Goal: Information Seeking & Learning: Learn about a topic

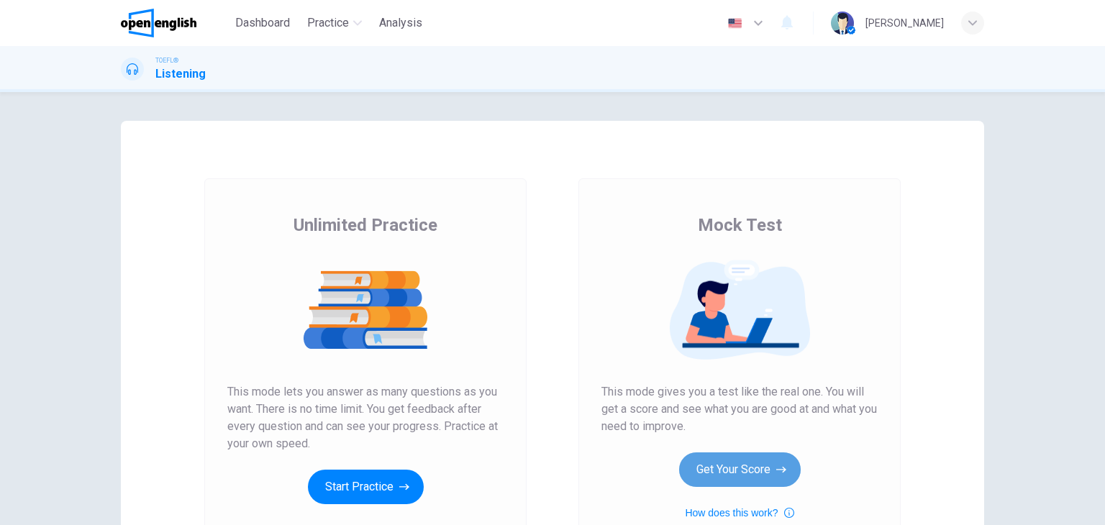
click at [754, 473] on button "Get Your Score" at bounding box center [740, 470] width 122 height 35
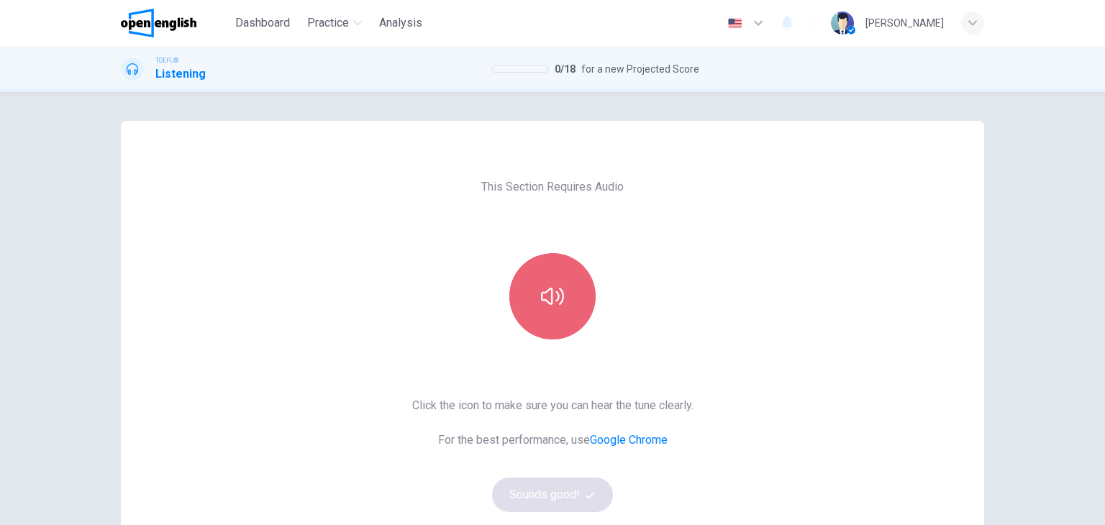
click at [553, 280] on button "button" at bounding box center [552, 296] width 86 height 86
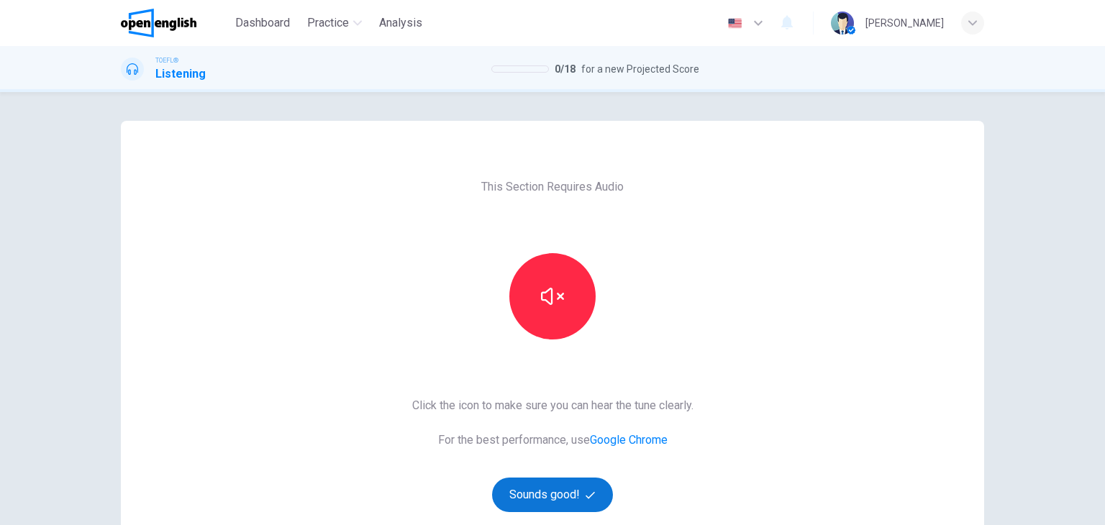
click at [566, 489] on button "Sounds good!" at bounding box center [552, 495] width 121 height 35
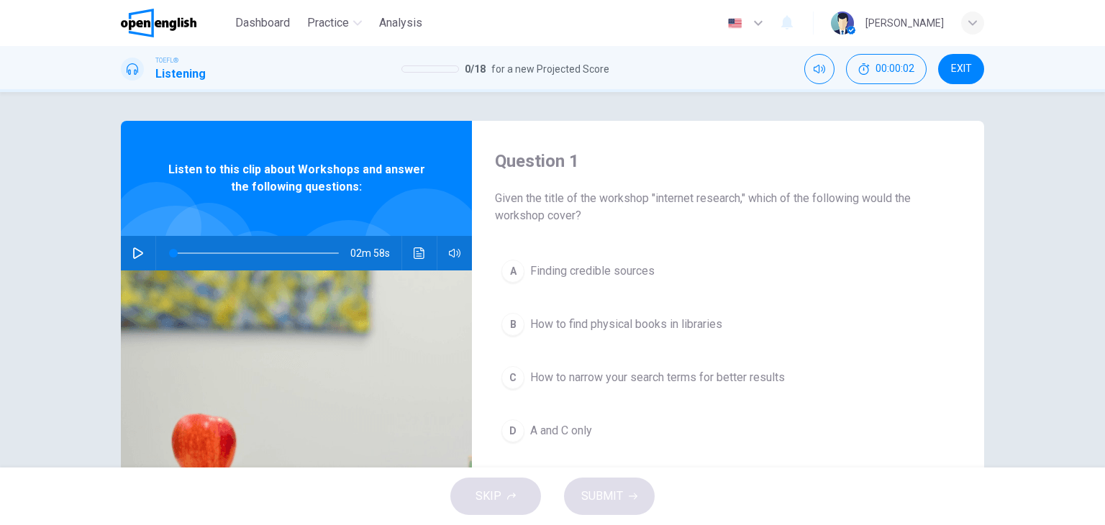
click at [132, 253] on icon "button" at bounding box center [138, 254] width 12 height 12
click at [415, 255] on icon "Click to see the audio transcription" at bounding box center [420, 254] width 12 height 12
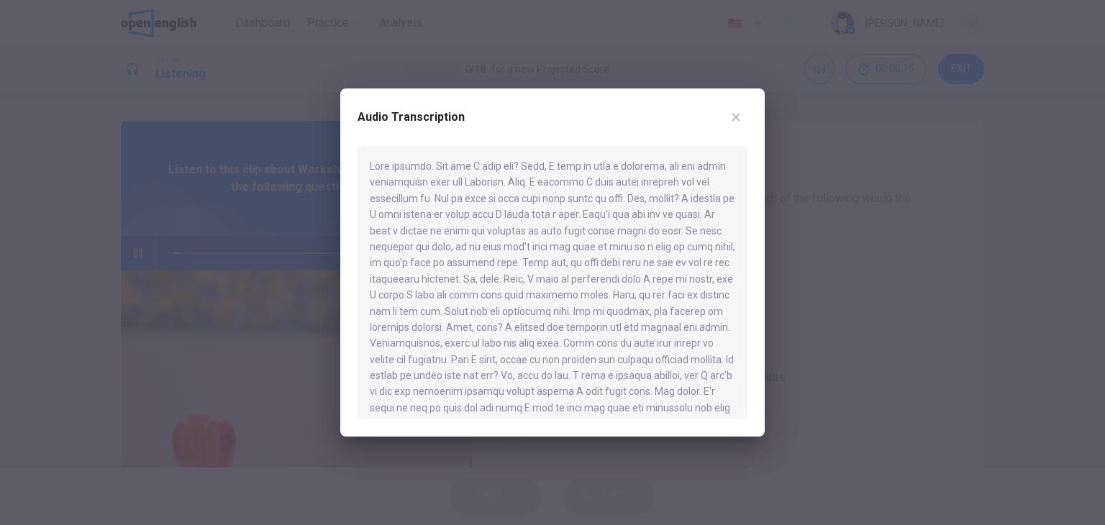
click at [730, 119] on icon "button" at bounding box center [736, 118] width 12 height 12
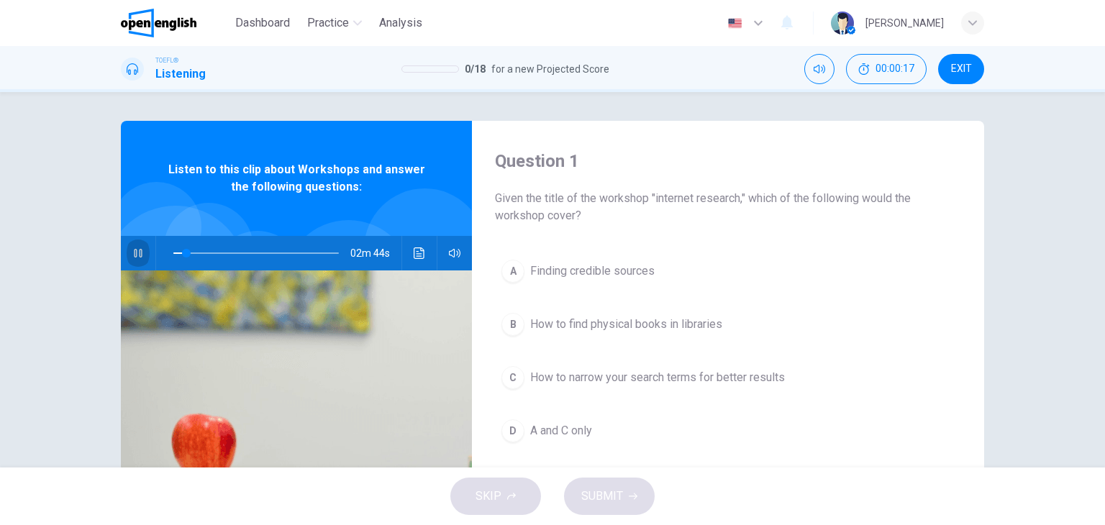
click at [137, 254] on icon "button" at bounding box center [138, 254] width 12 height 12
drag, startPoint x: 180, startPoint y: 253, endPoint x: 161, endPoint y: 253, distance: 18.7
click at [169, 253] on span at bounding box center [173, 253] width 9 height 9
click at [133, 258] on icon "button" at bounding box center [138, 254] width 10 height 12
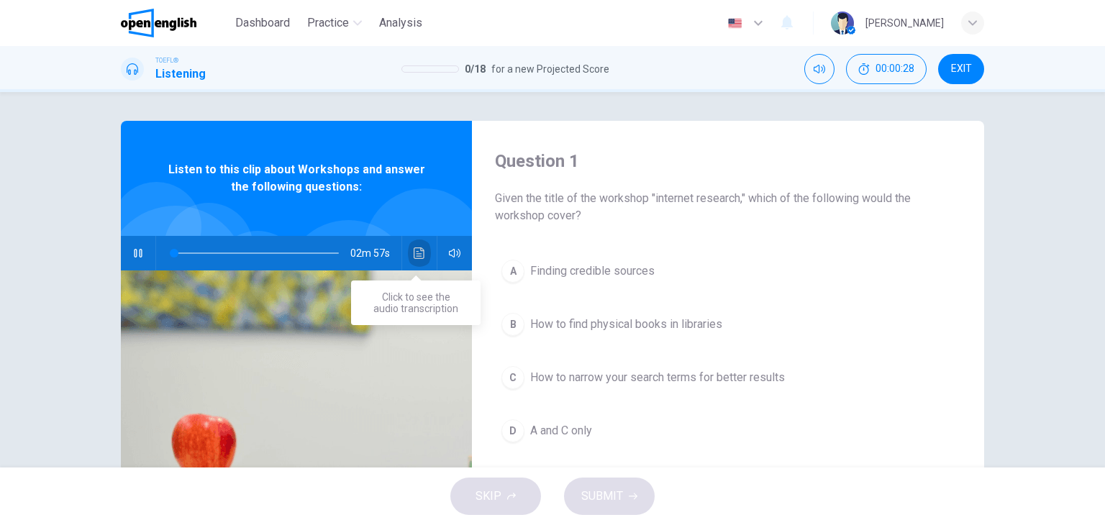
click at [417, 250] on icon "Click to see the audio transcription" at bounding box center [420, 254] width 12 height 12
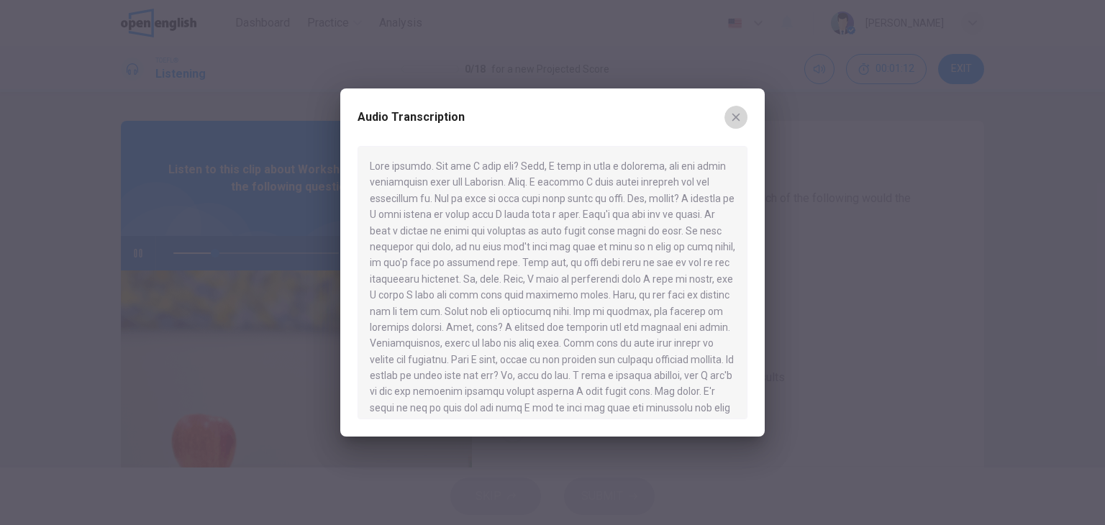
click at [734, 119] on icon "button" at bounding box center [736, 118] width 8 height 8
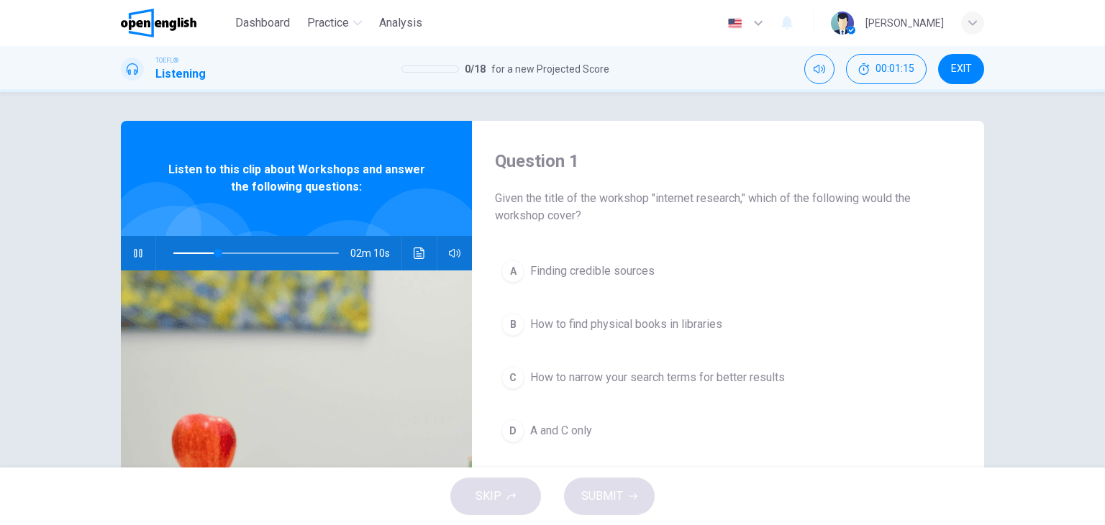
click at [134, 252] on icon "button" at bounding box center [138, 253] width 8 height 9
click at [173, 255] on span at bounding box center [255, 253] width 165 height 20
drag, startPoint x: 173, startPoint y: 256, endPoint x: 153, endPoint y: 260, distance: 20.6
click at [169, 257] on span at bounding box center [173, 253] width 9 height 9
click at [133, 257] on icon "button" at bounding box center [138, 254] width 10 height 12
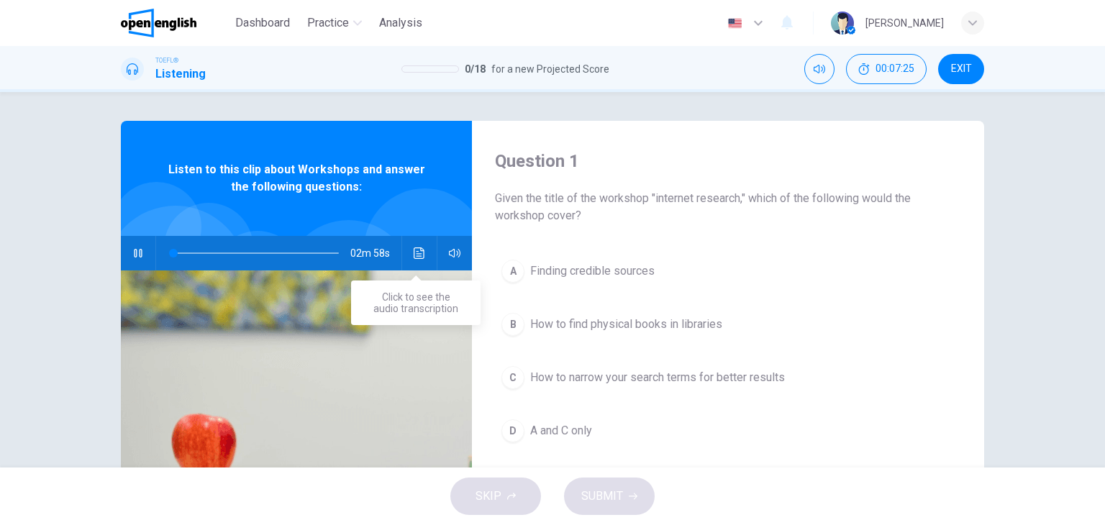
click at [419, 260] on button "Click to see the audio transcription" at bounding box center [419, 253] width 23 height 35
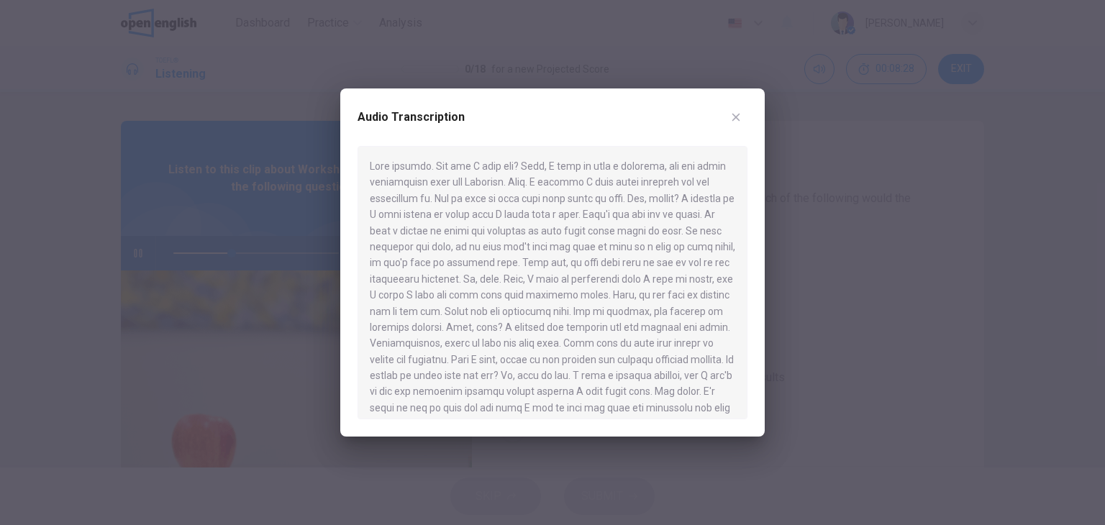
click at [739, 120] on icon "button" at bounding box center [736, 118] width 8 height 8
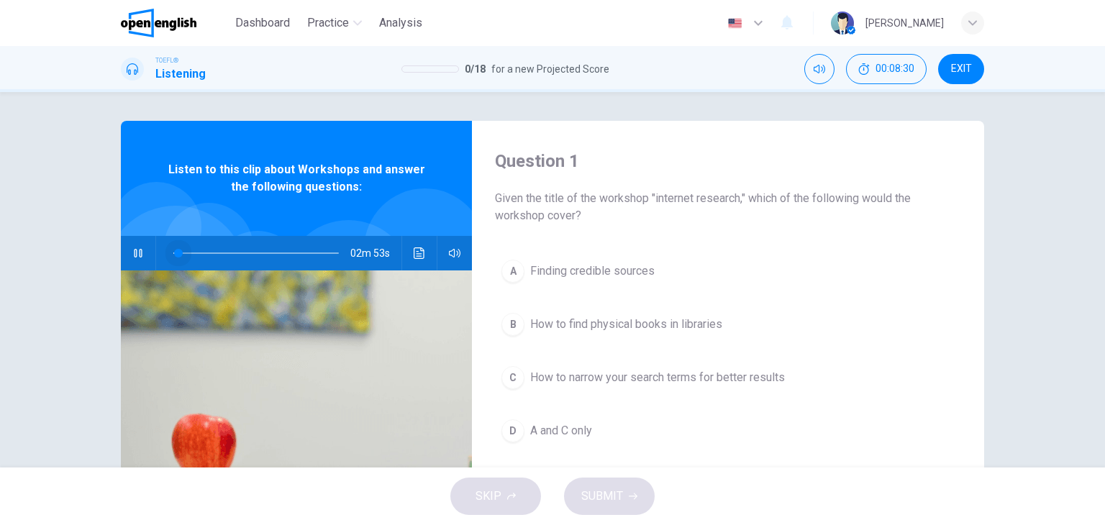
click at [174, 254] on span at bounding box center [255, 253] width 165 height 20
click at [422, 250] on button "Click to see the audio transcription" at bounding box center [419, 253] width 23 height 35
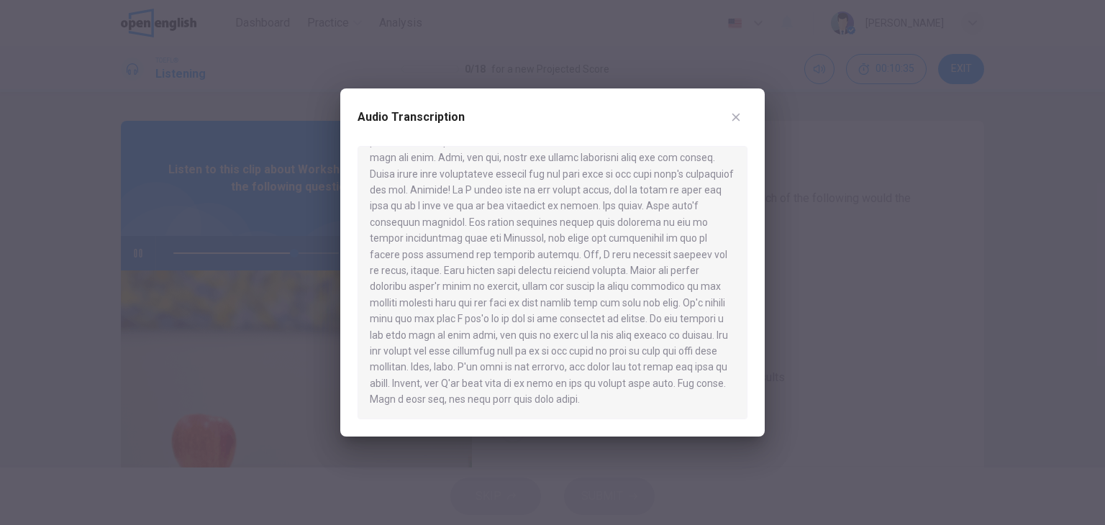
scroll to position [363, 0]
type input "*"
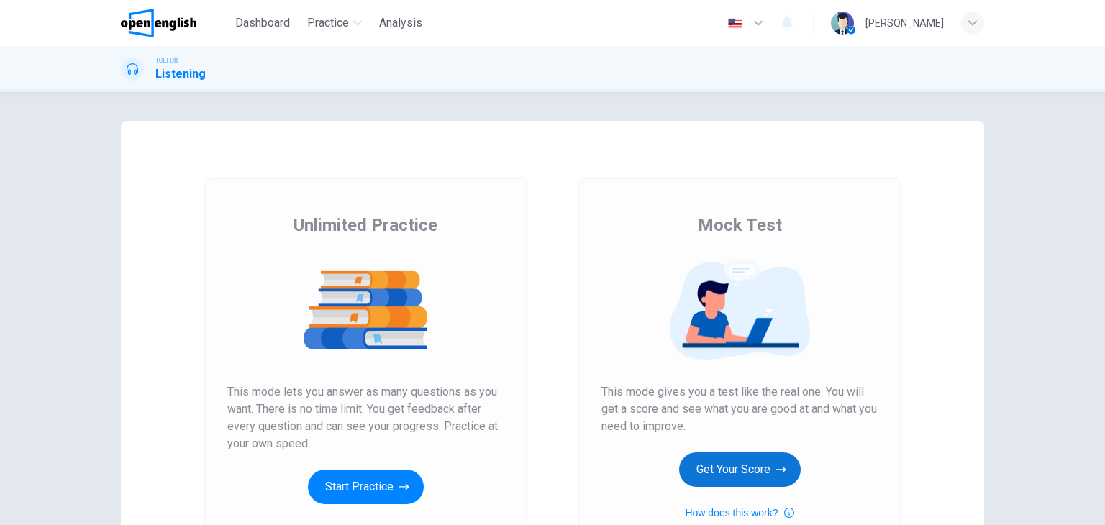
click at [743, 475] on button "Get Your Score" at bounding box center [740, 470] width 122 height 35
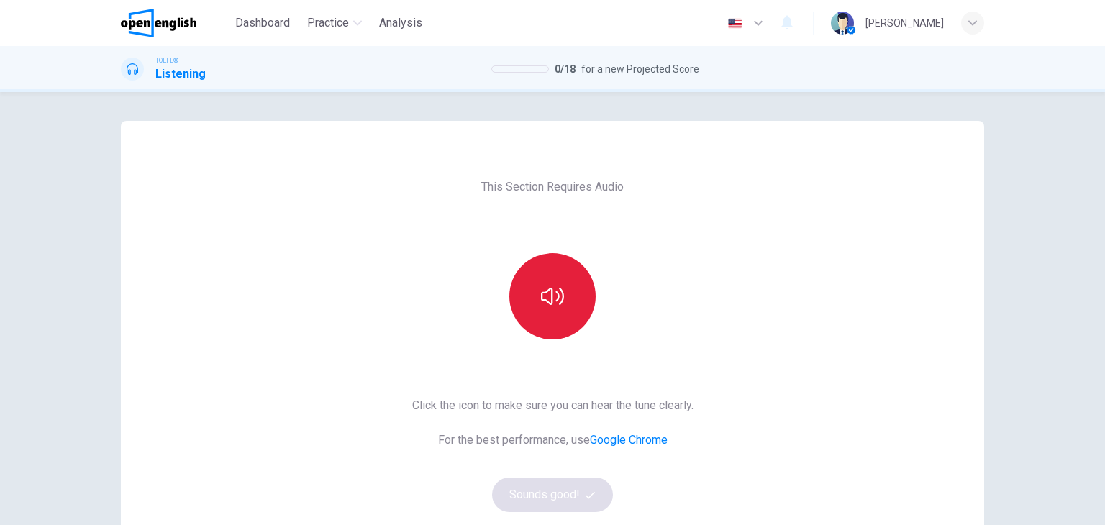
click at [547, 309] on button "button" at bounding box center [552, 296] width 86 height 86
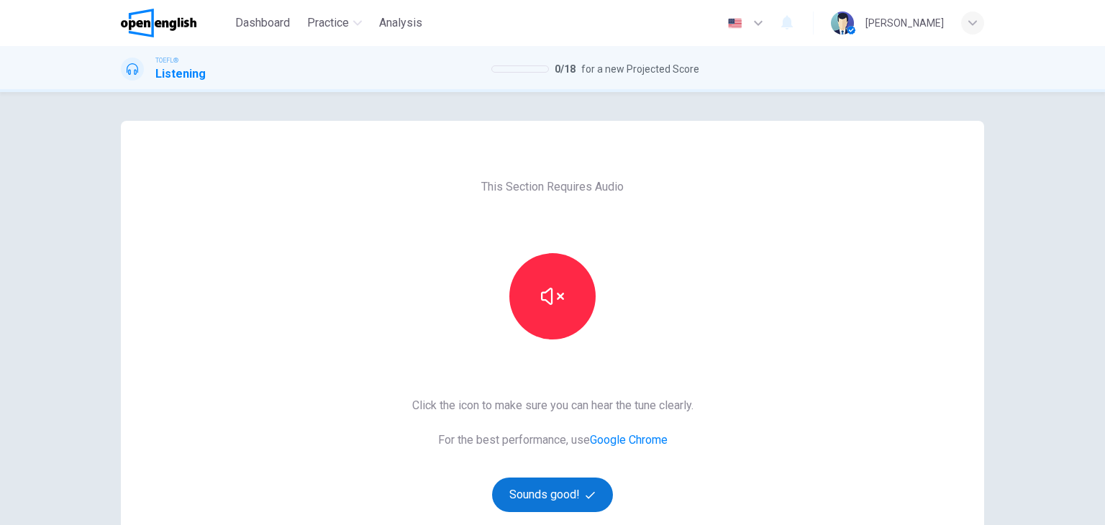
click at [569, 489] on button "Sounds good!" at bounding box center [552, 495] width 121 height 35
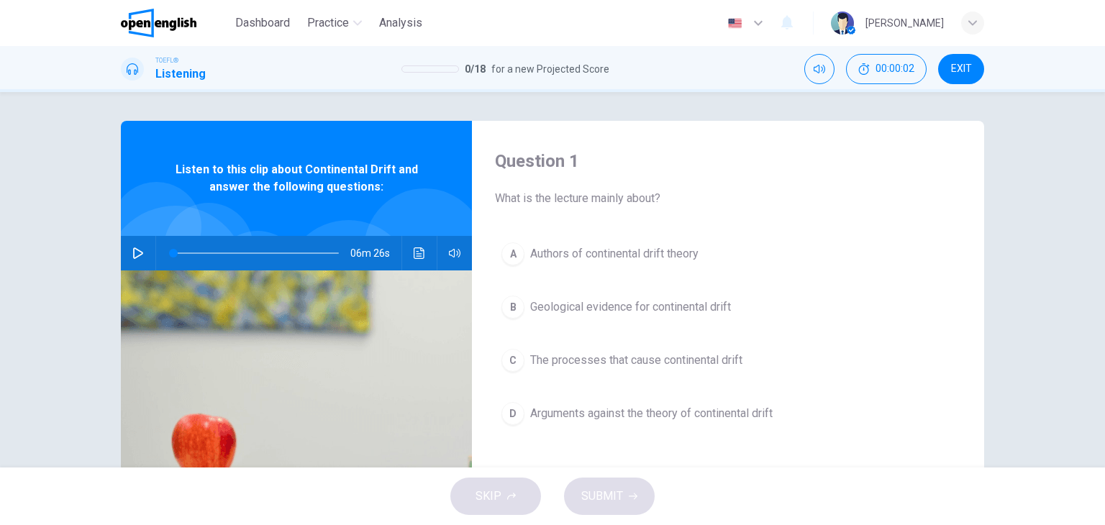
click at [133, 253] on icon "button" at bounding box center [138, 254] width 10 height 12
click at [414, 254] on icon "Click to see the audio transcription" at bounding box center [420, 254] width 12 height 12
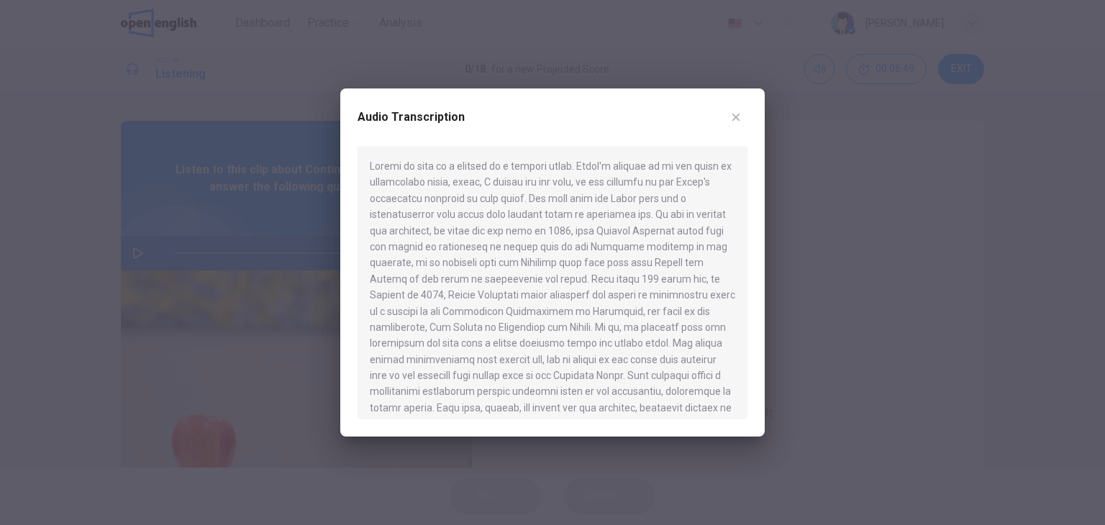
click at [731, 116] on icon "button" at bounding box center [736, 118] width 12 height 12
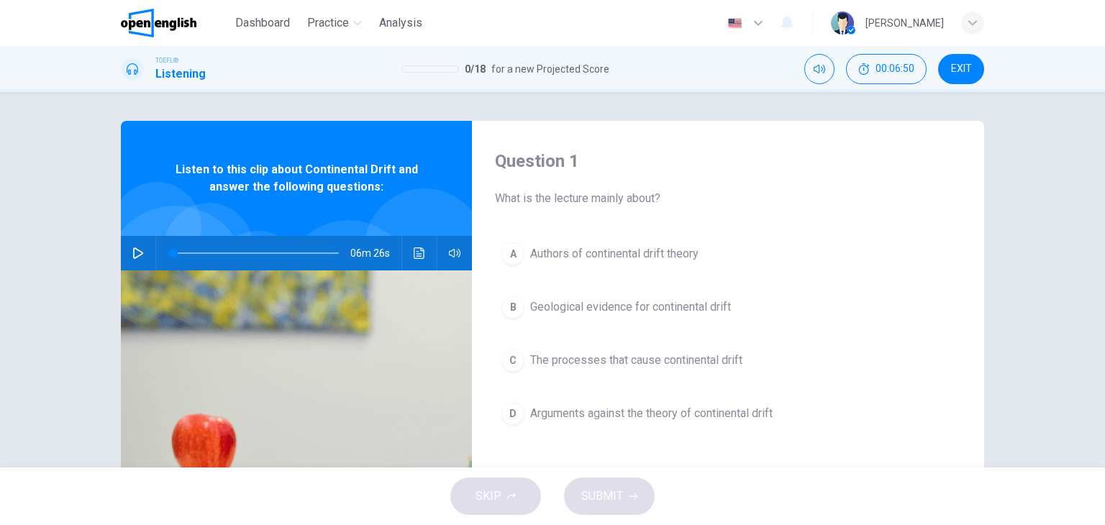
click at [132, 254] on icon "button" at bounding box center [138, 254] width 12 height 12
click at [420, 259] on button "Click to see the audio transcription" at bounding box center [419, 253] width 23 height 35
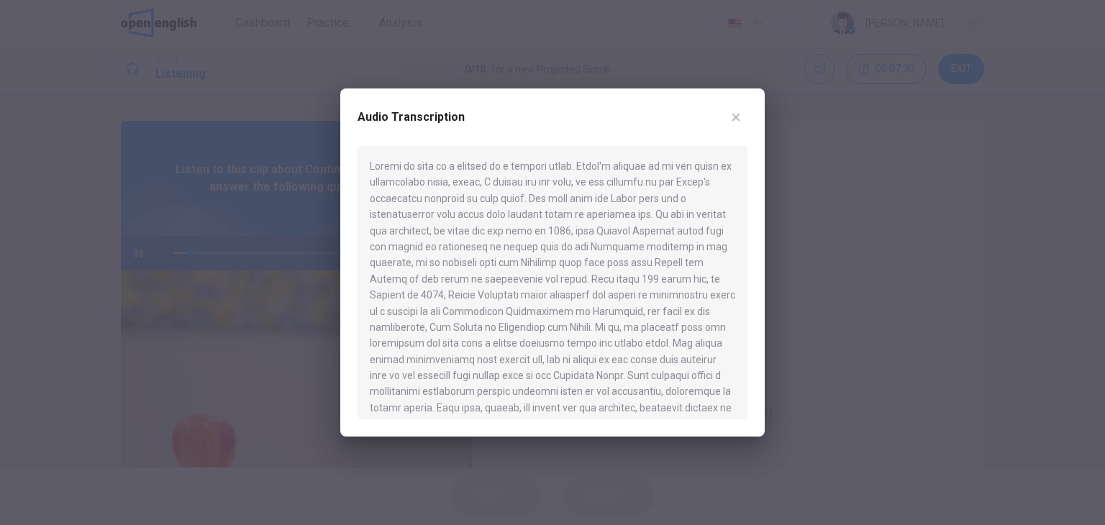
click at [735, 122] on icon "button" at bounding box center [736, 118] width 12 height 12
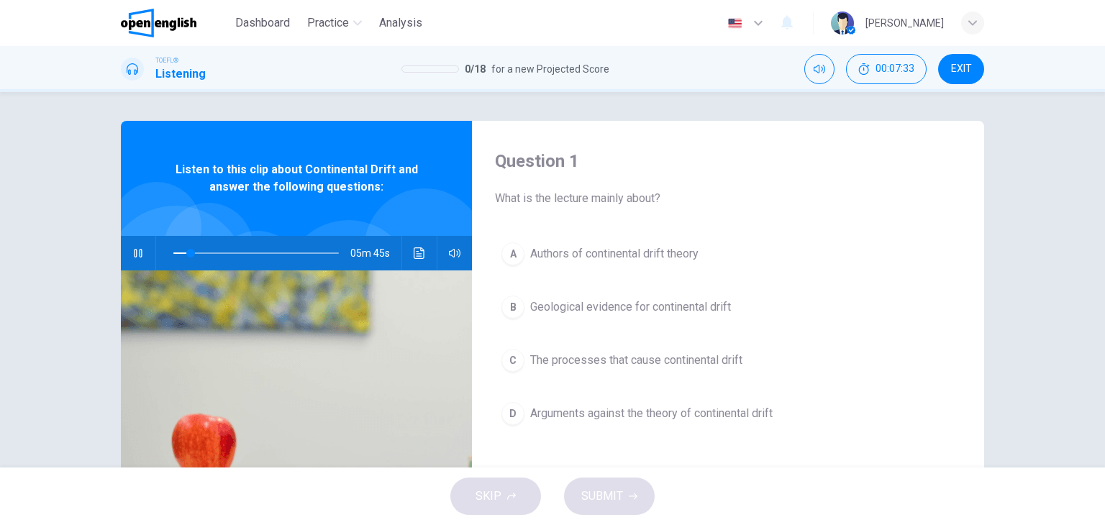
type input "**"
